Goal: Communication & Community: Answer question/provide support

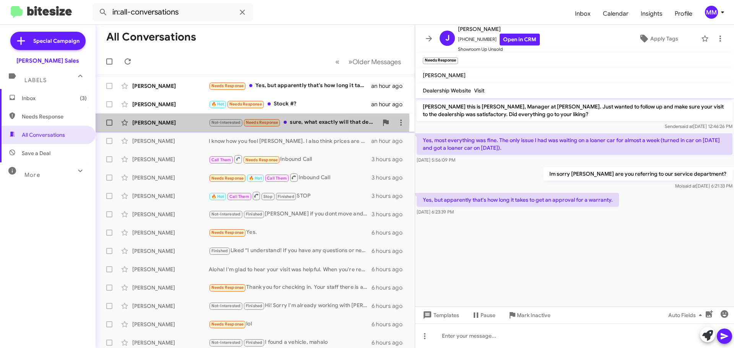
click at [184, 122] on div "[PERSON_NAME]" at bounding box center [170, 123] width 77 height 8
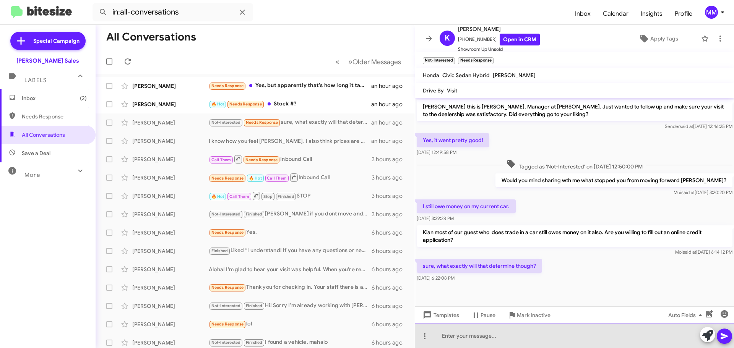
click at [479, 337] on div at bounding box center [574, 336] width 319 height 24
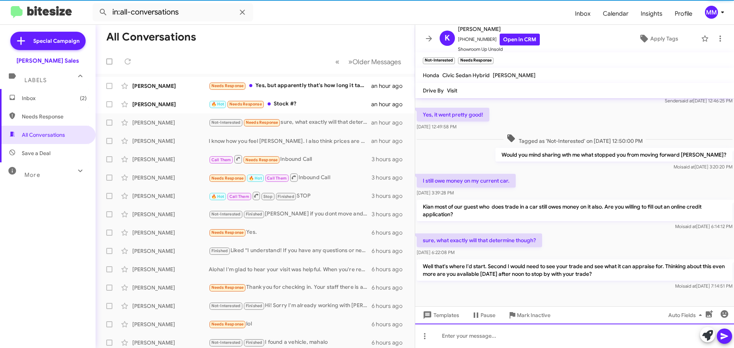
scroll to position [26, 0]
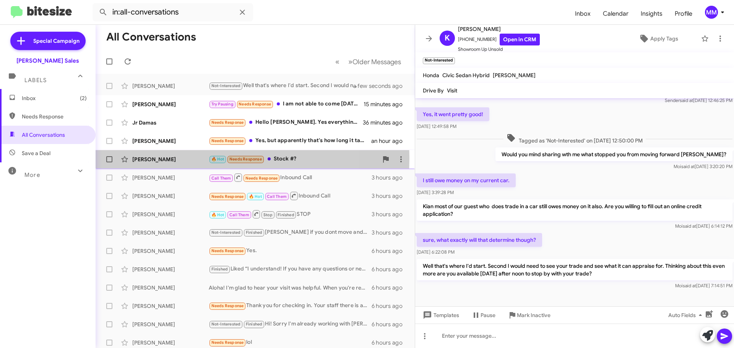
click at [190, 158] on div "[PERSON_NAME]" at bounding box center [170, 160] width 77 height 8
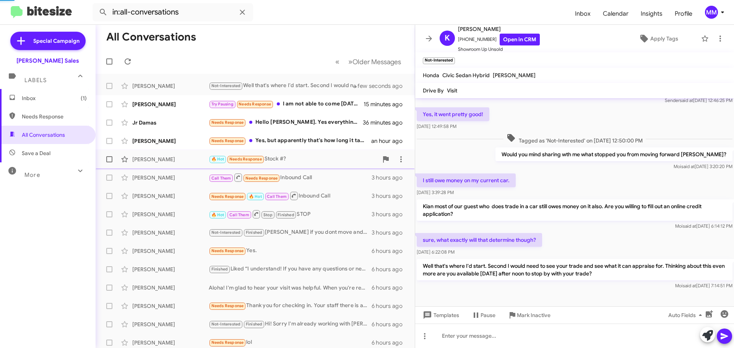
scroll to position [419, 0]
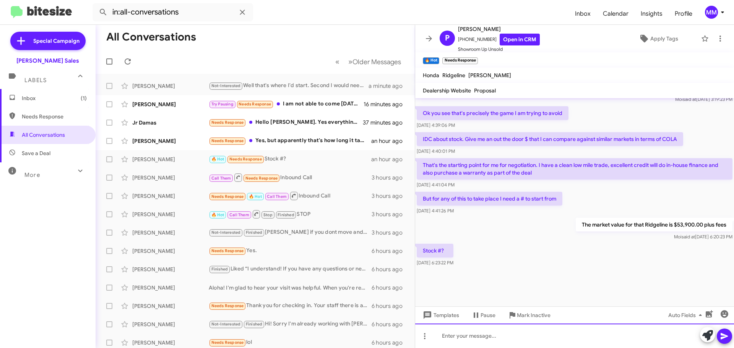
drag, startPoint x: 466, startPoint y: 337, endPoint x: 473, endPoint y: 330, distance: 9.8
click at [469, 332] on div at bounding box center [574, 336] width 319 height 24
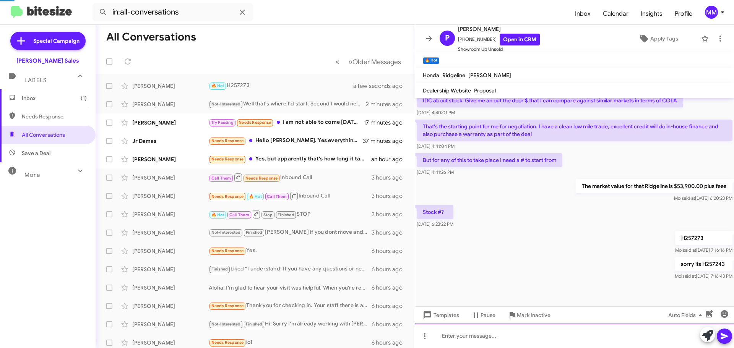
scroll to position [787, 0]
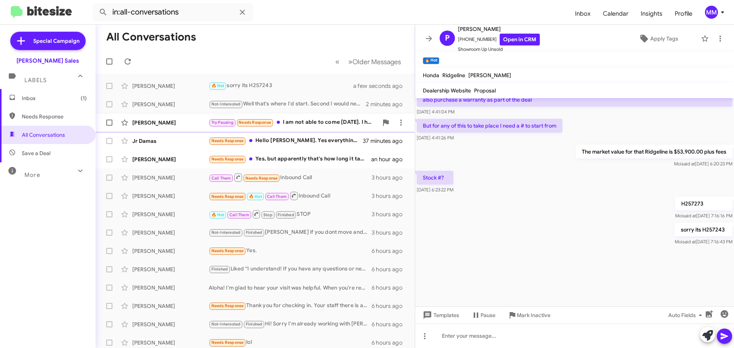
click at [181, 126] on div "[PERSON_NAME]" at bounding box center [170, 123] width 77 height 8
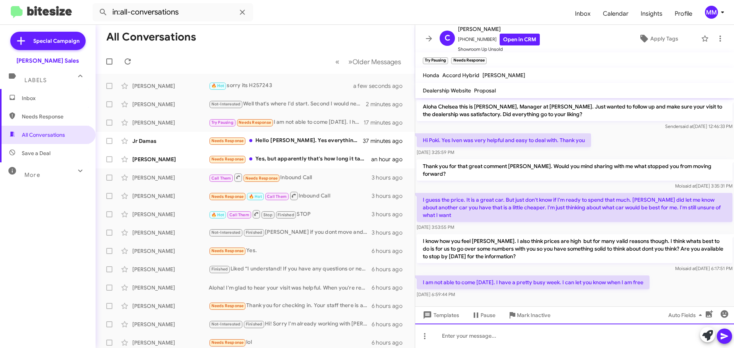
click at [476, 337] on div at bounding box center [574, 336] width 319 height 24
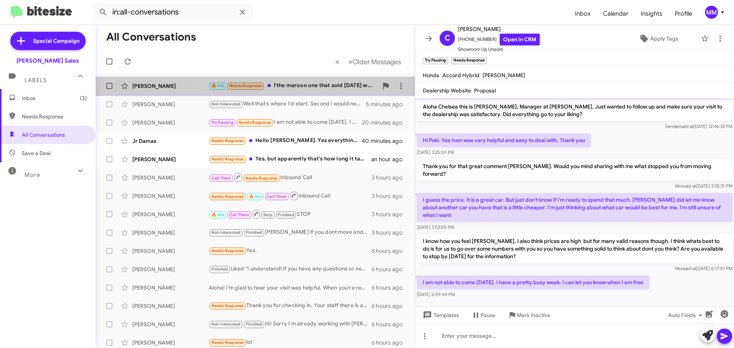
click at [295, 86] on div "🔥 Hot Needs Response I'the maroon one that sold [DATE] was priced to 50k , what…" at bounding box center [293, 85] width 169 height 9
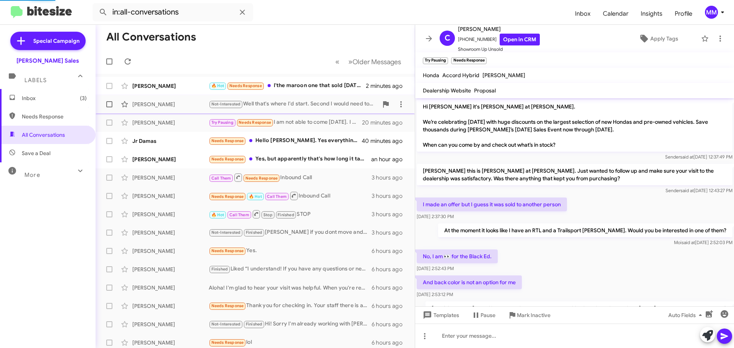
scroll to position [419, 0]
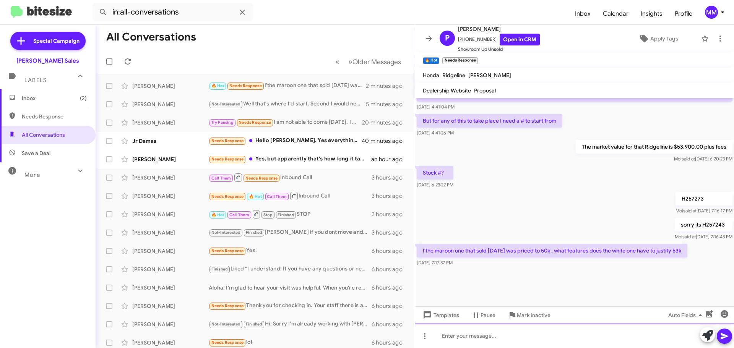
click at [457, 338] on div at bounding box center [574, 336] width 319 height 24
click at [485, 338] on div "I am not sure" at bounding box center [574, 336] width 319 height 24
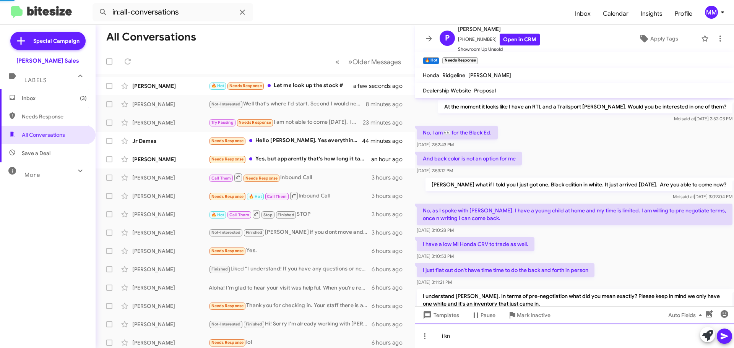
scroll to position [38, 0]
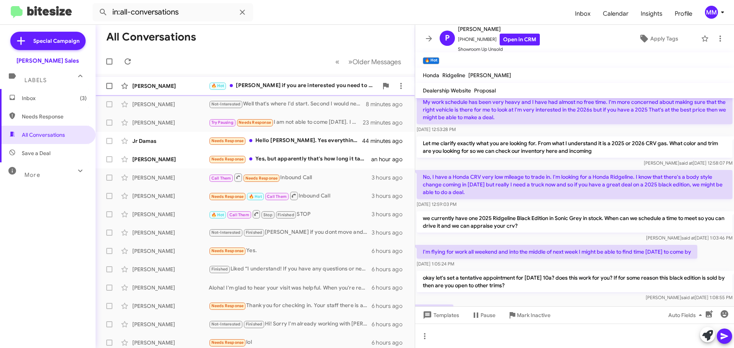
click at [187, 86] on div "[PERSON_NAME]" at bounding box center [170, 86] width 77 height 8
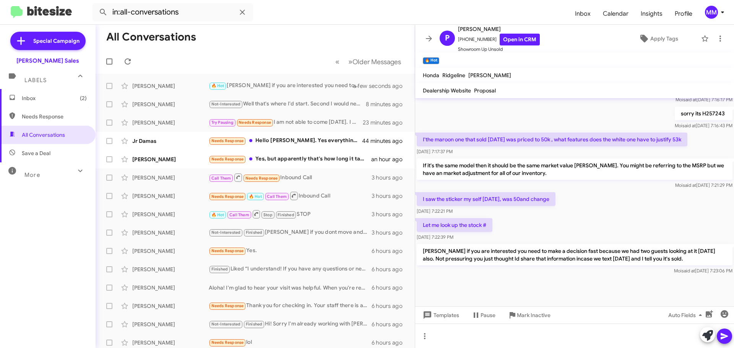
scroll to position [942, 0]
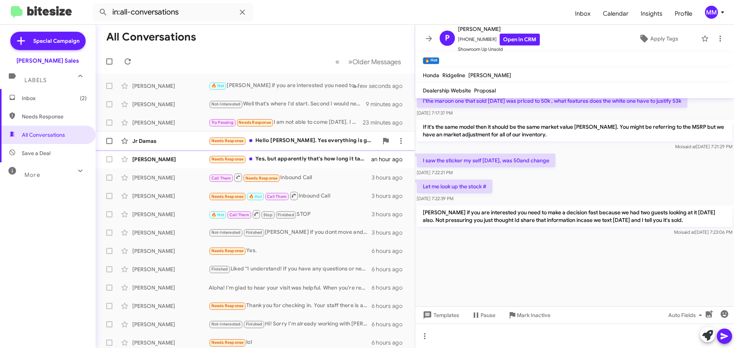
click at [173, 145] on div "Jr Damas Needs Response Hello [PERSON_NAME]. Yes everything is good and thanks …" at bounding box center [255, 141] width 307 height 15
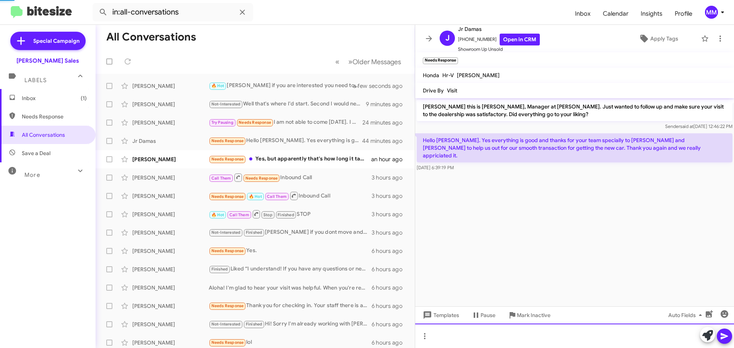
click at [489, 337] on div at bounding box center [574, 336] width 319 height 24
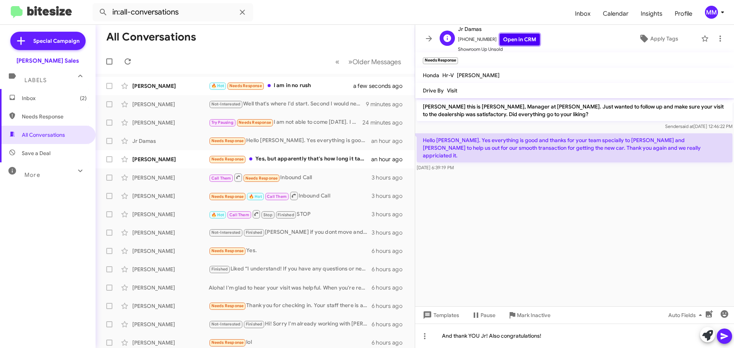
click at [506, 38] on link "Open in CRM" at bounding box center [520, 40] width 40 height 12
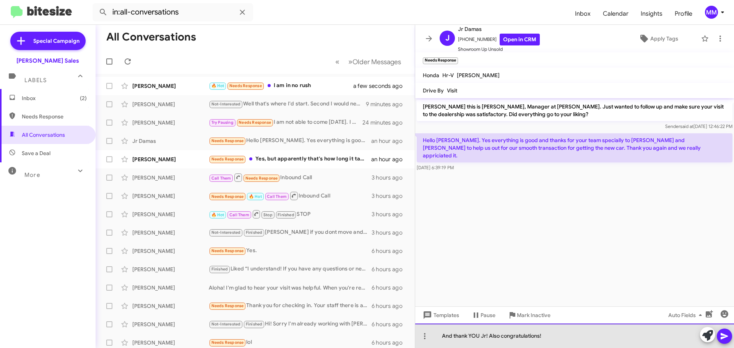
drag, startPoint x: 544, startPoint y: 337, endPoint x: 498, endPoint y: 338, distance: 45.9
click at [488, 339] on div "And thank YOU Jr! Also congratulations!" at bounding box center [574, 336] width 319 height 24
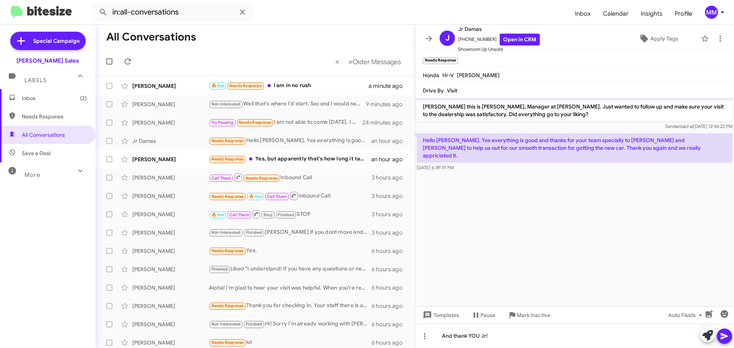
click at [717, 337] on div at bounding box center [716, 335] width 32 height 17
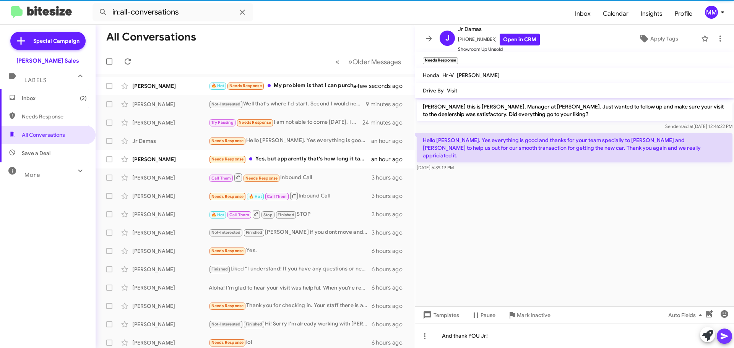
click at [721, 337] on icon at bounding box center [724, 336] width 9 height 9
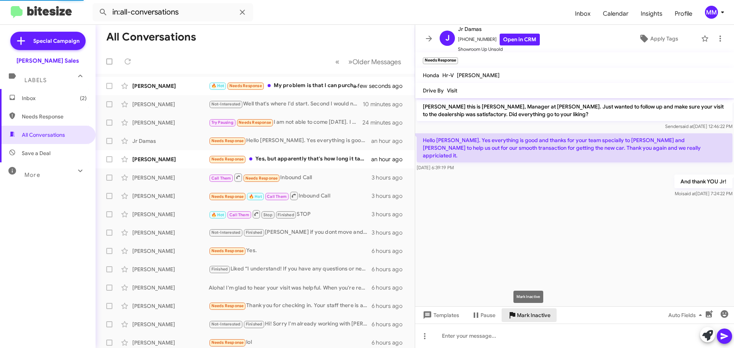
click at [525, 315] on span "Mark Inactive" at bounding box center [534, 316] width 34 height 14
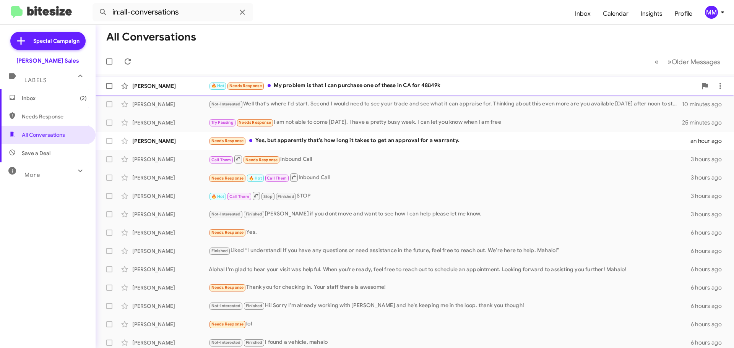
click at [352, 83] on div "🔥 Hot Needs Response My problem is that I can purchase one of these in CA for 4…" at bounding box center [453, 85] width 489 height 9
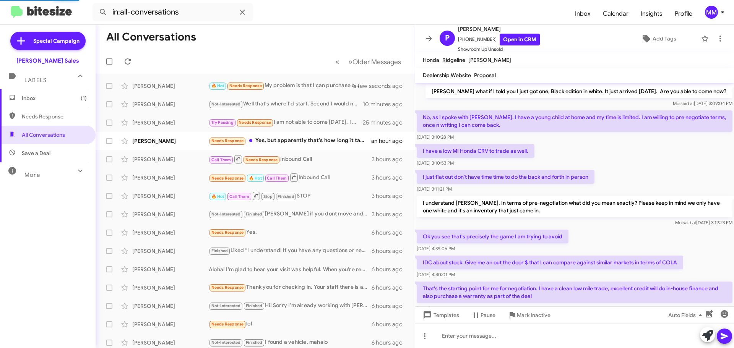
scroll to position [373, 0]
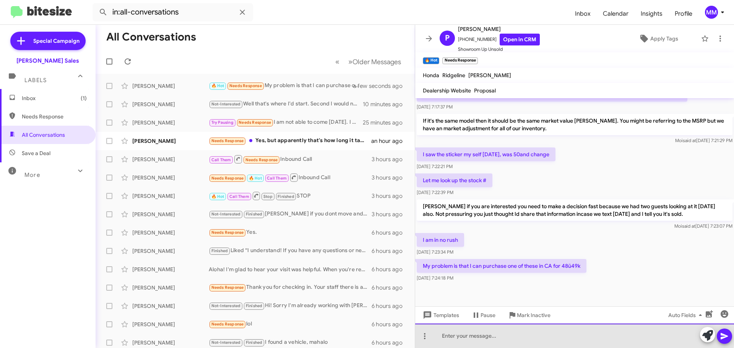
drag, startPoint x: 468, startPoint y: 331, endPoint x: 471, endPoint y: 327, distance: 5.1
click at [469, 329] on div at bounding box center [574, 336] width 319 height 24
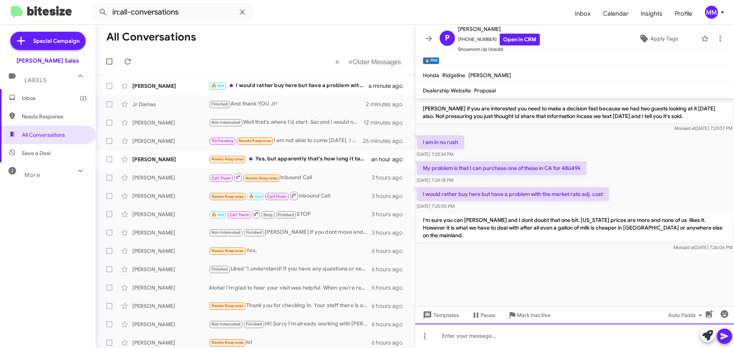
scroll to position [1034, 0]
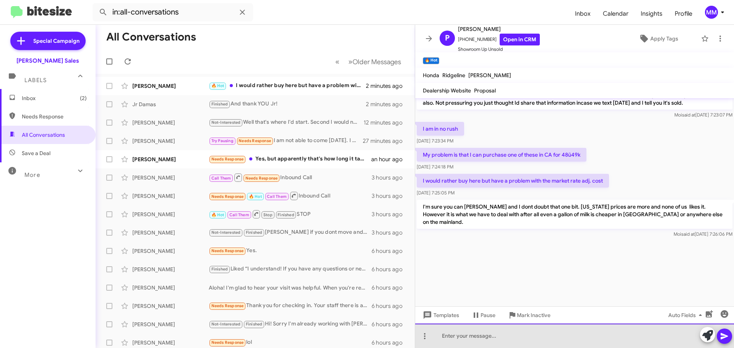
drag, startPoint x: 449, startPoint y: 337, endPoint x: 448, endPoint y: 327, distance: 10.0
click at [449, 338] on div at bounding box center [574, 336] width 319 height 24
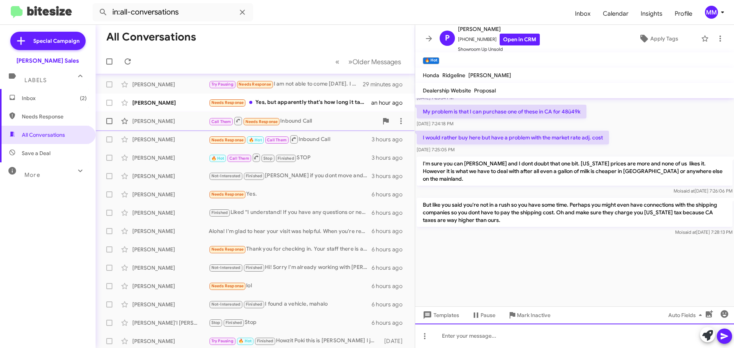
scroll to position [0, 0]
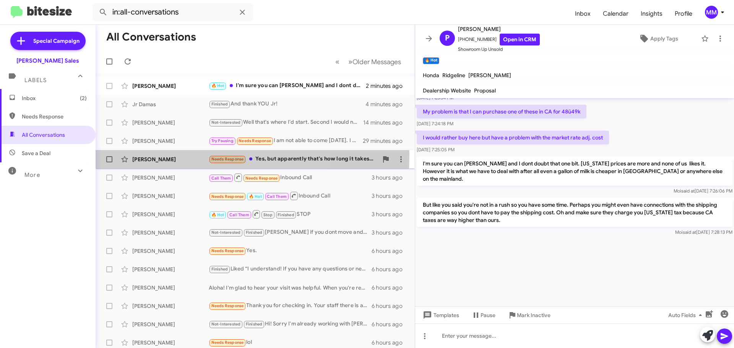
click at [175, 155] on div "[PERSON_NAME] Needs Response Yes, but apparently that's how long it takes to ge…" at bounding box center [255, 159] width 307 height 15
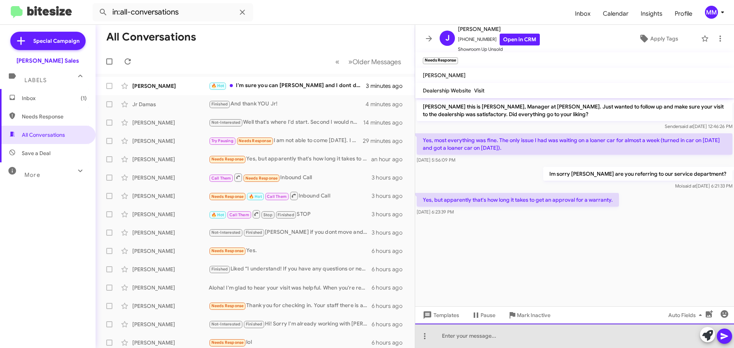
click at [464, 340] on div at bounding box center [574, 336] width 319 height 24
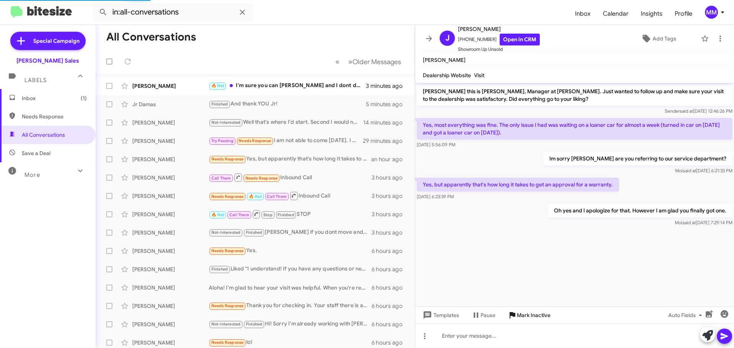
click at [517, 318] on span "Mark Inactive" at bounding box center [534, 316] width 34 height 14
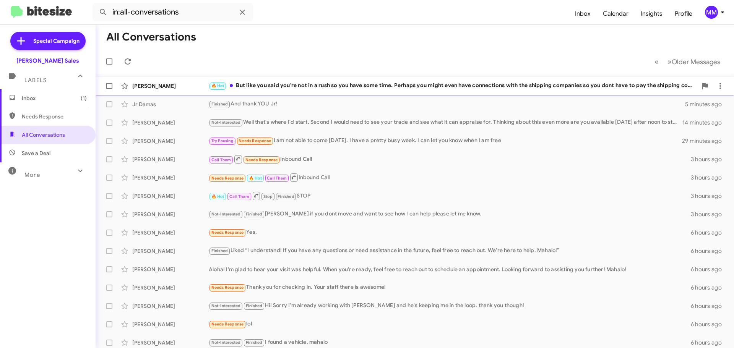
click at [163, 91] on div "[PERSON_NAME] 🔥 Hot But like you said you're not in a rush so you have some tim…" at bounding box center [415, 85] width 627 height 15
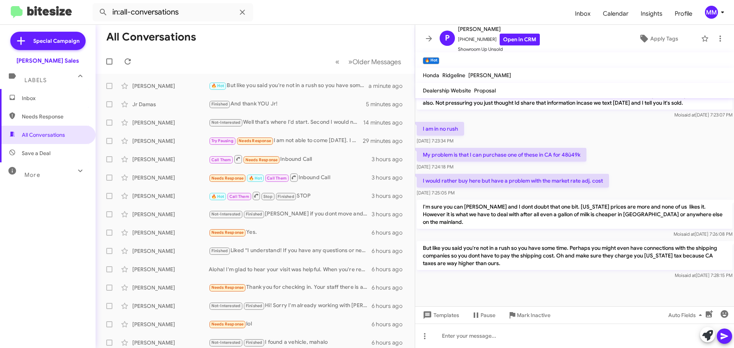
scroll to position [404, 0]
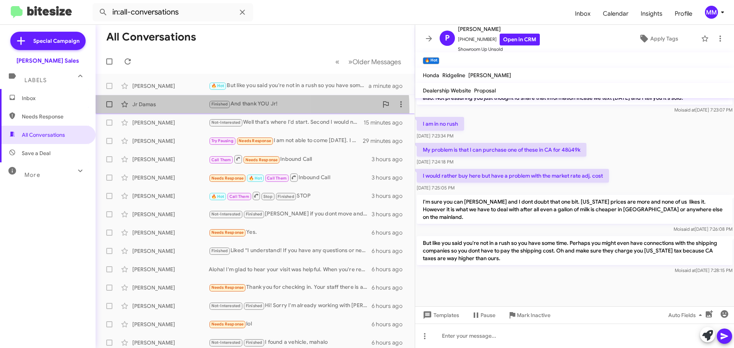
click at [165, 111] on div "Jr Damas Finished And thank YOU Jr! 5 minutes ago" at bounding box center [255, 104] width 307 height 15
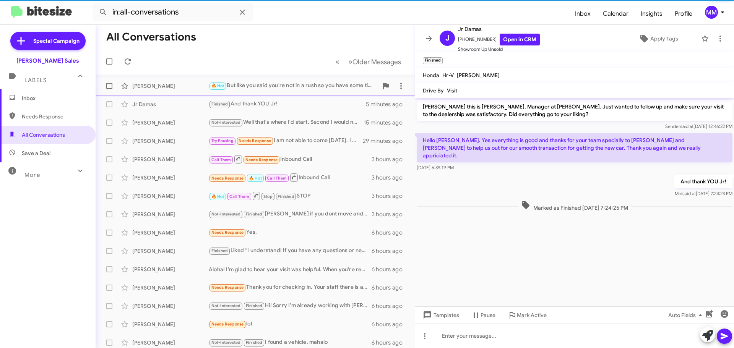
click at [163, 89] on div "[PERSON_NAME]" at bounding box center [170, 86] width 77 height 8
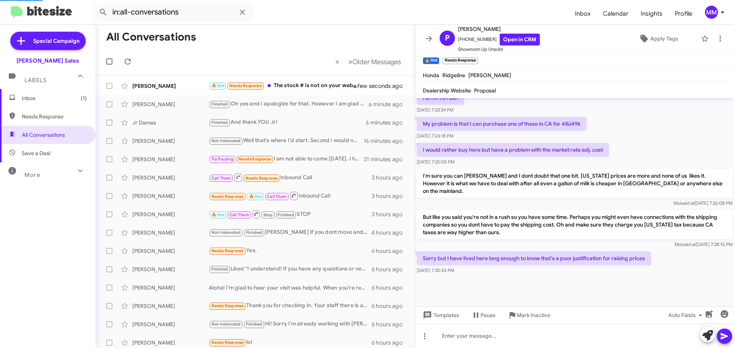
scroll to position [396, 0]
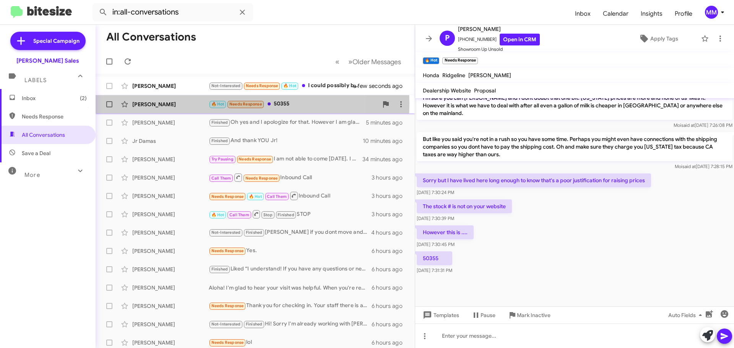
click at [193, 104] on div "[PERSON_NAME]" at bounding box center [170, 105] width 77 height 8
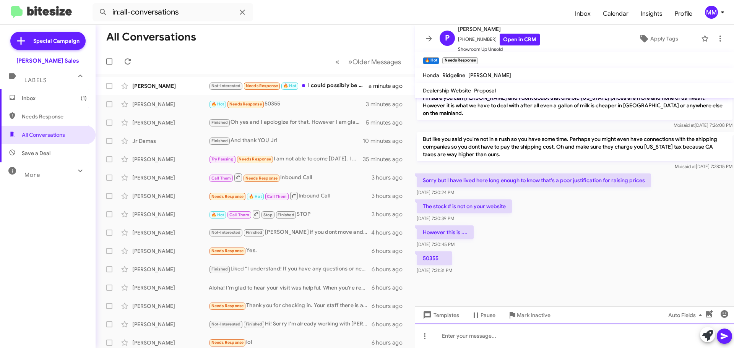
click at [467, 338] on div at bounding box center [574, 336] width 319 height 24
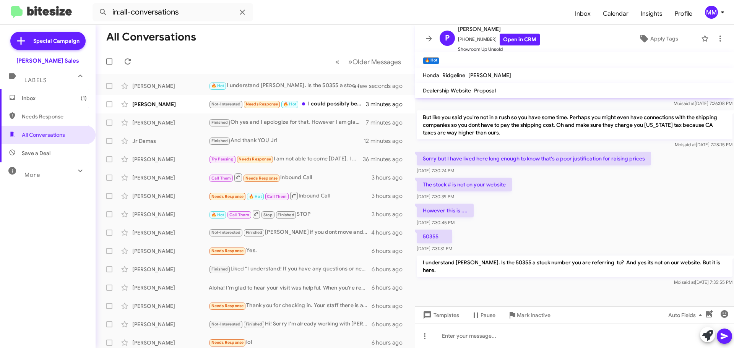
scroll to position [1059, 0]
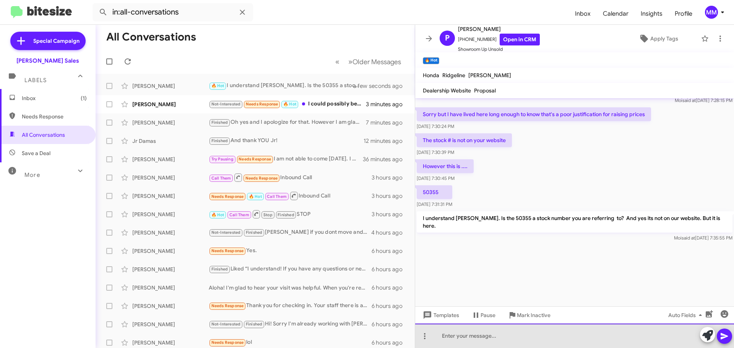
drag, startPoint x: 456, startPoint y: 339, endPoint x: 451, endPoint y: 337, distance: 6.0
click at [451, 338] on div at bounding box center [574, 336] width 319 height 24
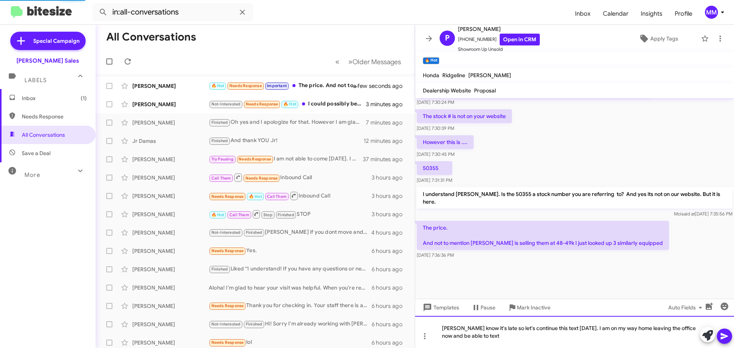
scroll to position [411, 0]
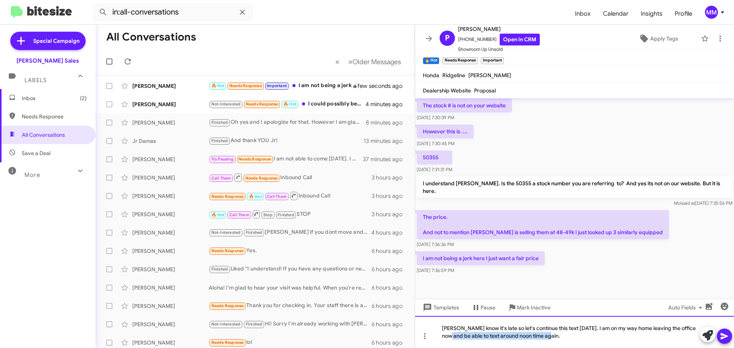
drag, startPoint x: 546, startPoint y: 334, endPoint x: 445, endPoint y: 339, distance: 101.1
click at [445, 339] on div "[PERSON_NAME] know it's late so let's continue this text [DATE]. I am on my way…" at bounding box center [574, 332] width 319 height 32
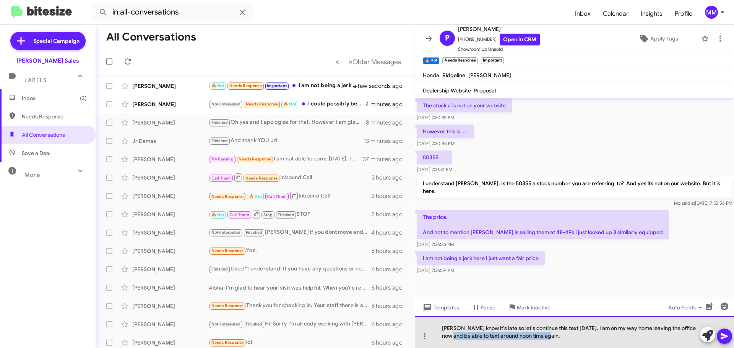
click at [552, 338] on div "[PERSON_NAME] know it's late so let's continue this text [DATE]. I am on my way…" at bounding box center [574, 332] width 319 height 32
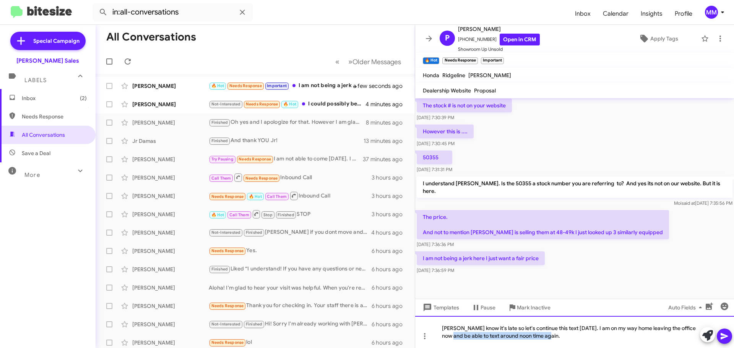
click at [562, 337] on div "[PERSON_NAME] know it's late so let's continue this text [DATE]. I am on my way…" at bounding box center [574, 332] width 319 height 32
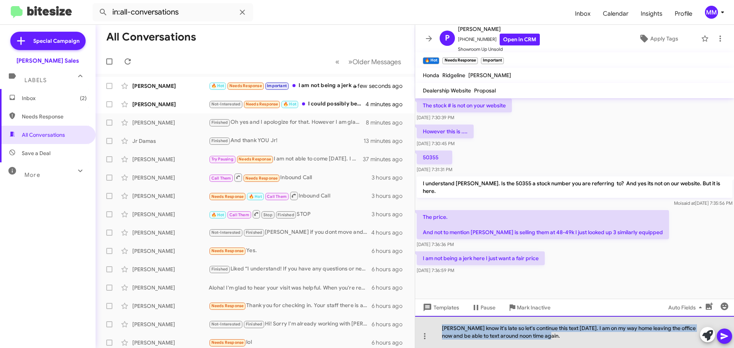
drag, startPoint x: 559, startPoint y: 337, endPoint x: 438, endPoint y: 330, distance: 121.1
click at [438, 330] on div "[PERSON_NAME] know it's late so let's continue this text [DATE]. I am on my way…" at bounding box center [574, 332] width 319 height 32
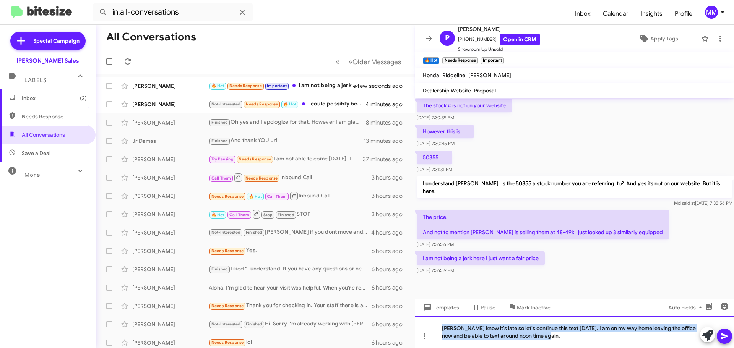
copy div "[PERSON_NAME] know it's late so let's continue this text [DATE]. I am on my way…"
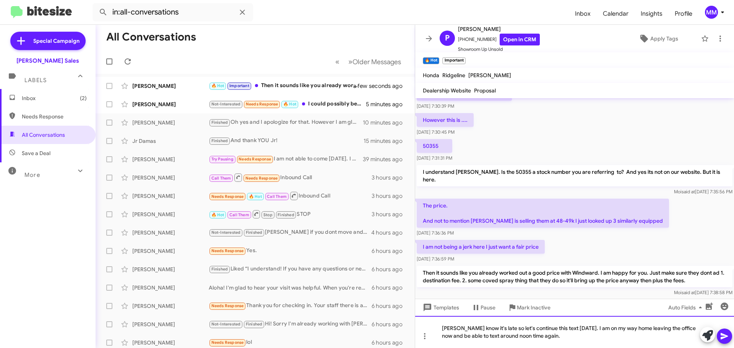
scroll to position [1074, 0]
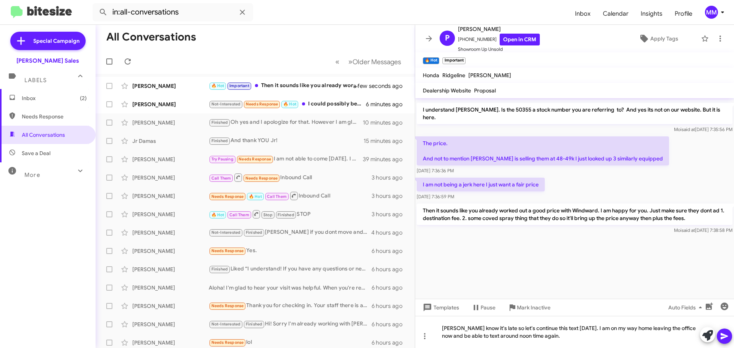
click at [724, 335] on icon at bounding box center [724, 337] width 7 height 7
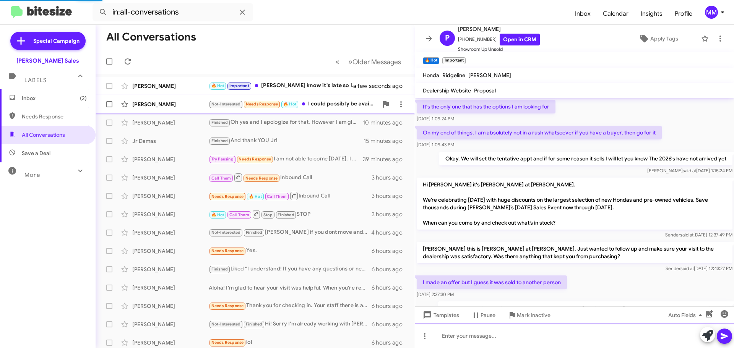
scroll to position [38, 0]
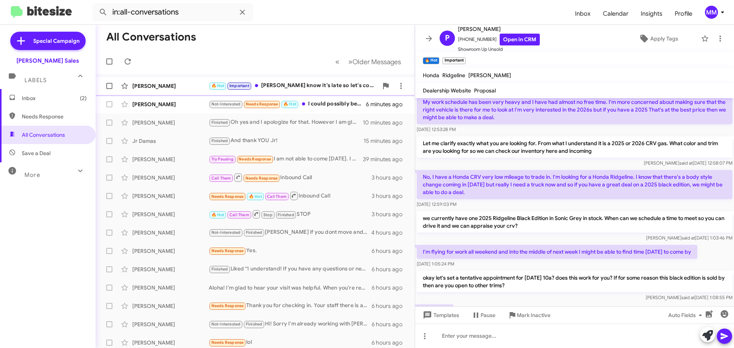
click at [179, 88] on div "[PERSON_NAME]" at bounding box center [170, 86] width 77 height 8
click at [175, 106] on div "[PERSON_NAME]" at bounding box center [170, 105] width 77 height 8
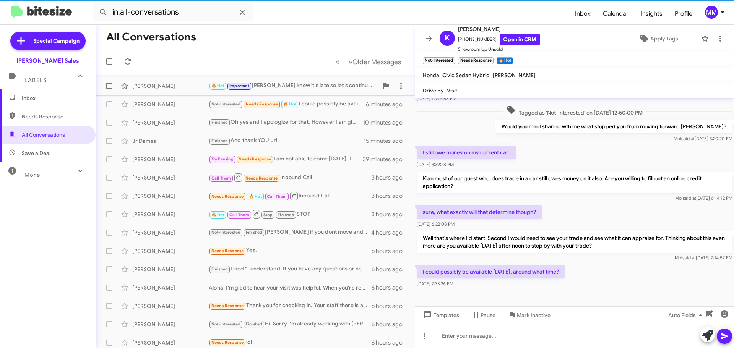
click at [177, 86] on div "[PERSON_NAME]" at bounding box center [170, 86] width 77 height 8
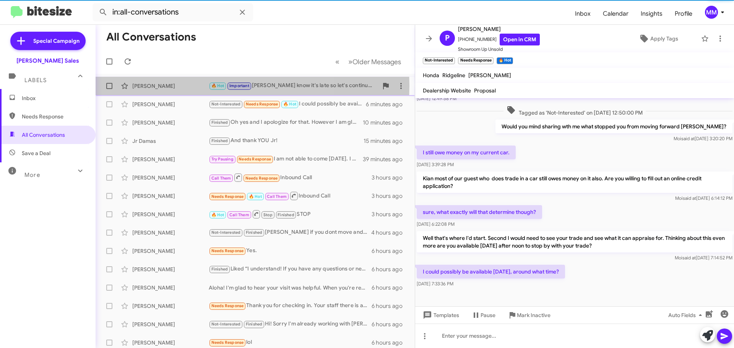
scroll to position [195, 0]
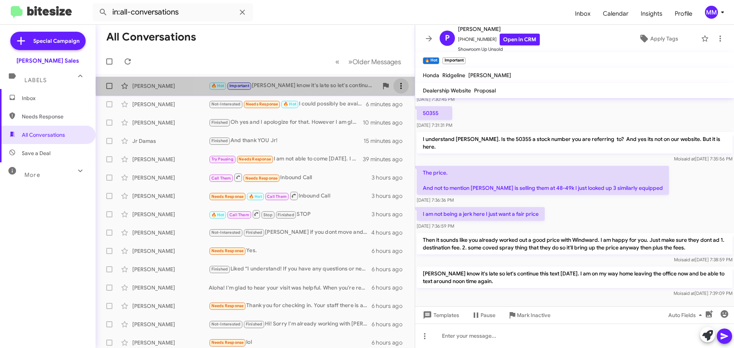
click at [401, 86] on icon at bounding box center [402, 86] width 2 height 6
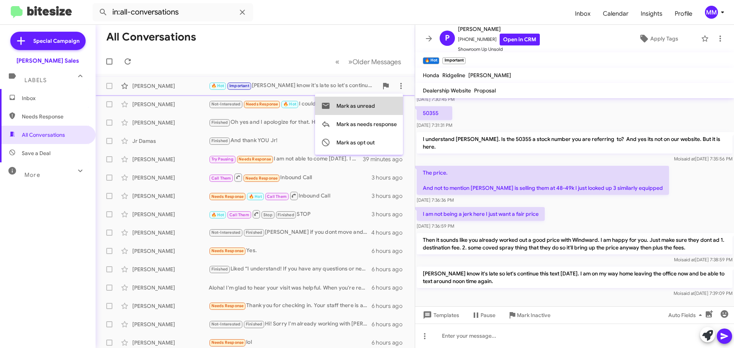
click at [373, 106] on span "Mark as unread" at bounding box center [356, 106] width 39 height 18
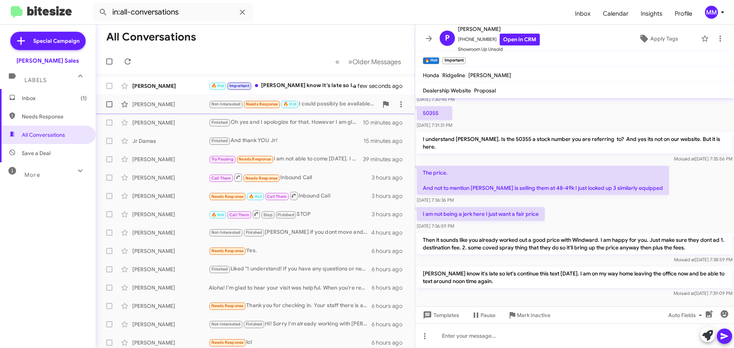
click at [179, 103] on div "[PERSON_NAME]" at bounding box center [170, 105] width 77 height 8
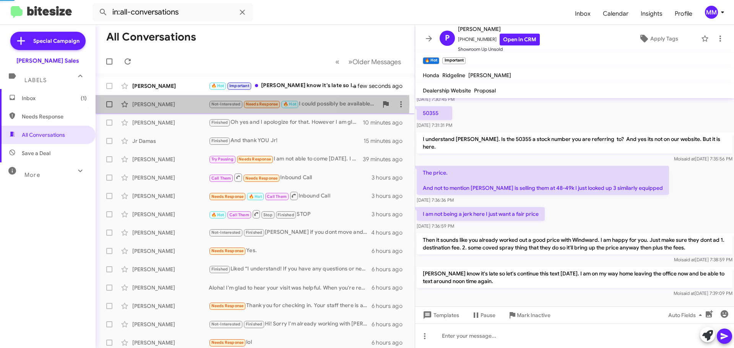
scroll to position [54, 0]
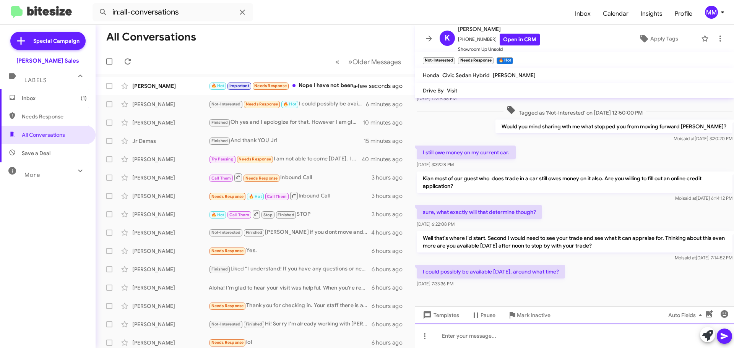
click at [479, 335] on div at bounding box center [574, 336] width 319 height 24
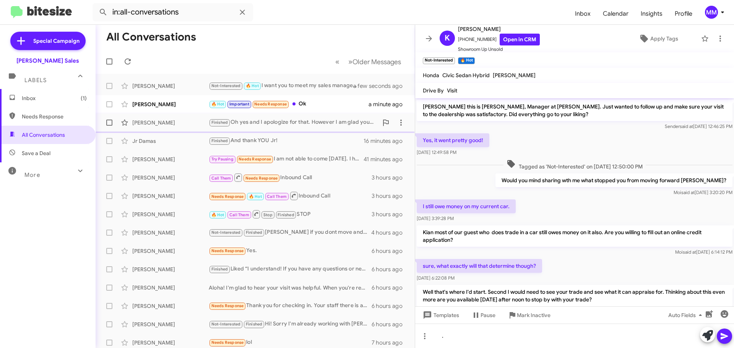
click at [176, 127] on div "[PERSON_NAME] Finished Oh yes and I apologize for that. However I am glad you f…" at bounding box center [255, 122] width 307 height 15
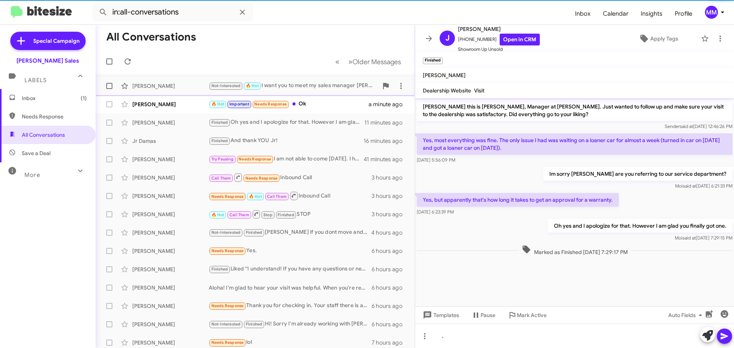
click at [179, 87] on div "[PERSON_NAME]" at bounding box center [170, 86] width 77 height 8
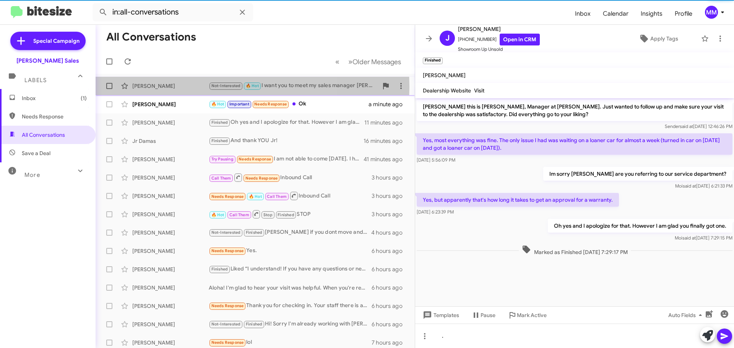
scroll to position [90, 0]
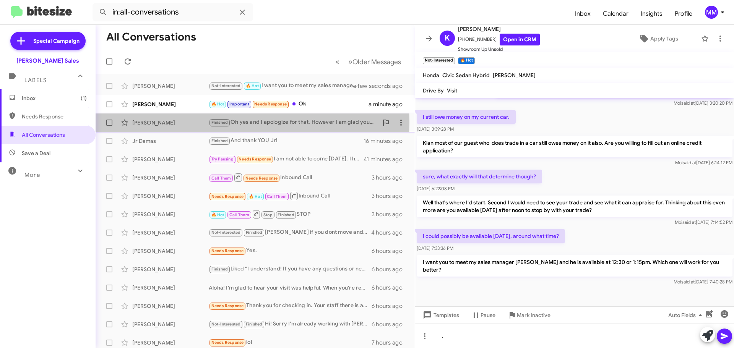
click at [170, 124] on div "[PERSON_NAME]" at bounding box center [170, 123] width 77 height 8
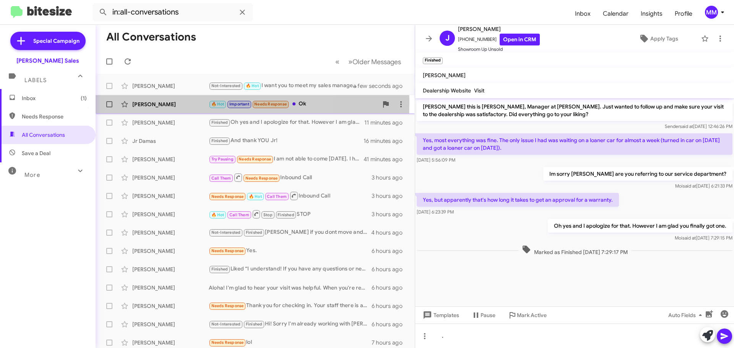
click at [177, 102] on div "[PERSON_NAME]" at bounding box center [170, 105] width 77 height 8
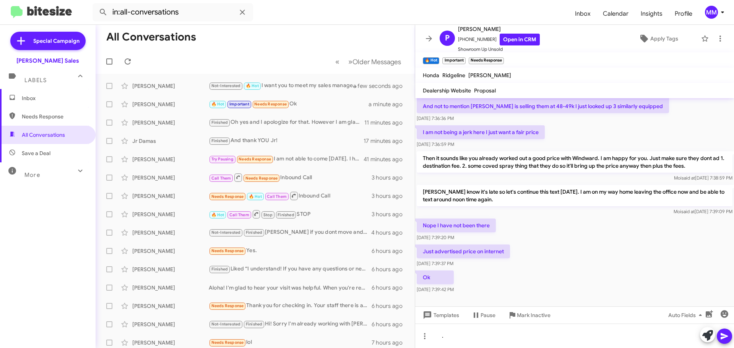
scroll to position [411, 0]
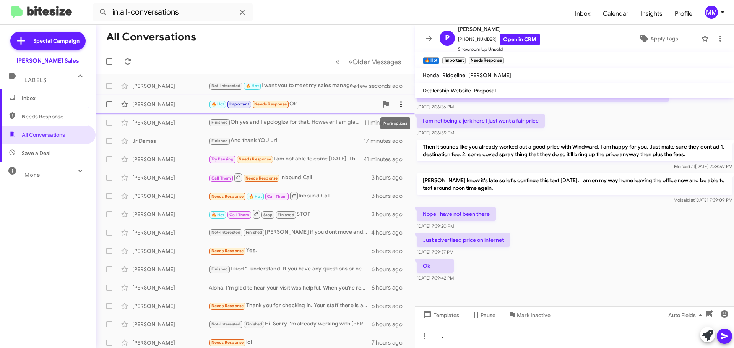
click at [397, 105] on icon at bounding box center [401, 104] width 9 height 9
click at [357, 124] on span "Mark as unread" at bounding box center [338, 124] width 39 height 18
